Goal: Navigation & Orientation: Go to known website

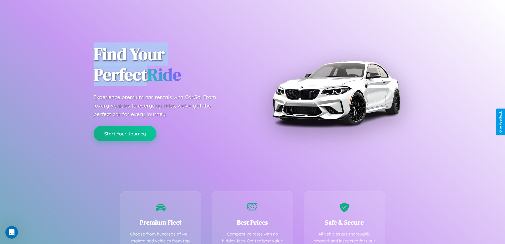
click at [125, 133] on button "Start Your Journey" at bounding box center [125, 133] width 63 height 15
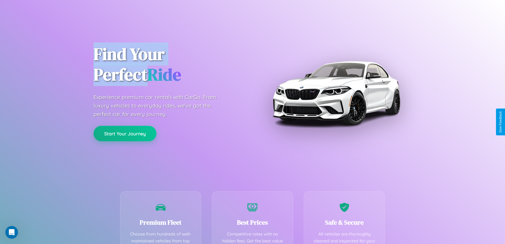
click at [125, 133] on button "Start Your Journey" at bounding box center [125, 133] width 63 height 15
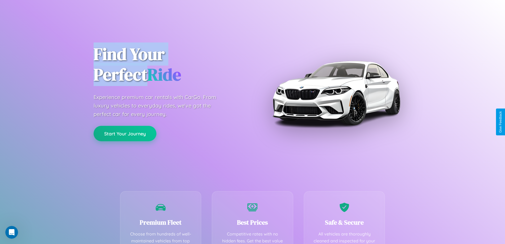
click at [125, 133] on button "Start Your Journey" at bounding box center [125, 133] width 63 height 15
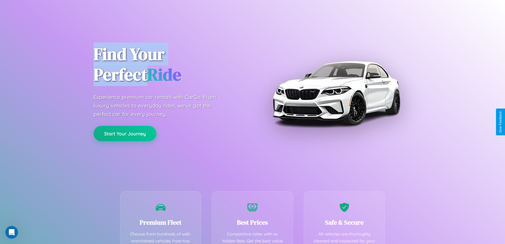
click at [125, 133] on button "Start Your Journey" at bounding box center [125, 133] width 63 height 15
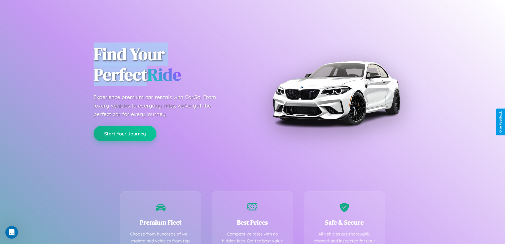
click at [125, 133] on button "Start Your Journey" at bounding box center [125, 133] width 63 height 15
